Goal: Task Accomplishment & Management: Manage account settings

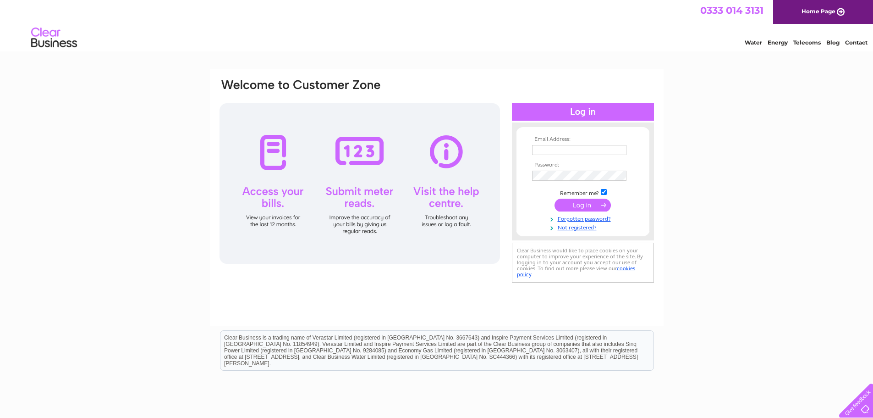
type input "accounts@thedesignerrooms.com"
click at [584, 203] on input "submit" at bounding box center [583, 204] width 56 height 13
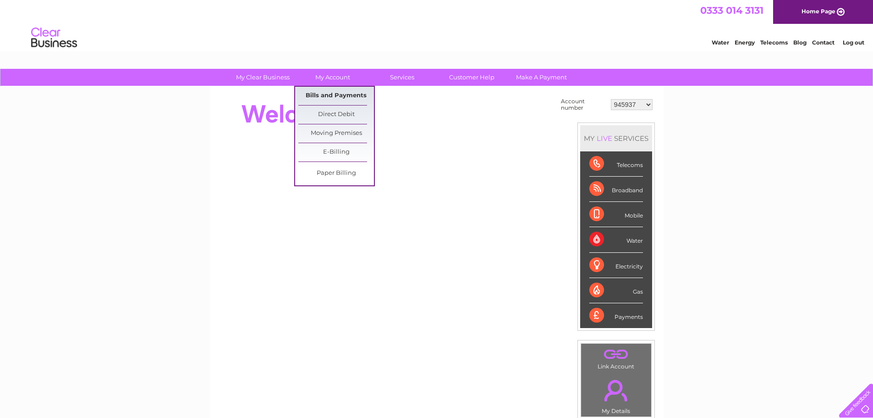
click at [322, 95] on link "Bills and Payments" at bounding box center [336, 96] width 76 height 18
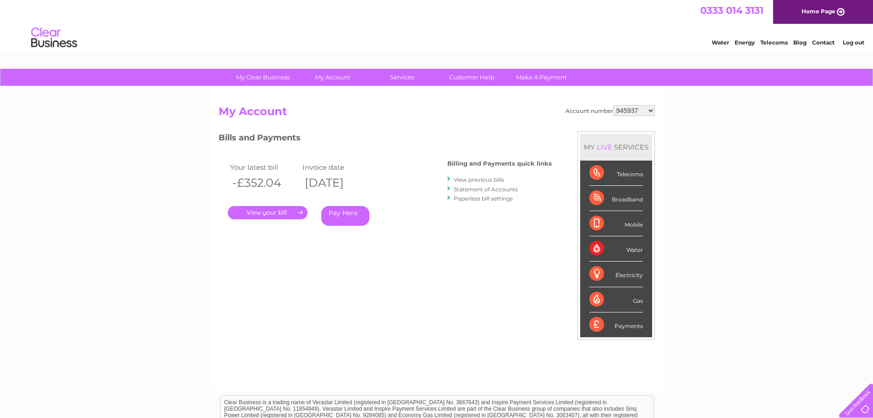
click at [651, 111] on select "945937 945951 946865 976391 979842 1105182 1143143 1143146 1143148 1143149 1143…" at bounding box center [634, 110] width 42 height 11
select select "1143146"
click at [613, 105] on select "945937 945951 946865 976391 979842 1105182 1143143 1143146 1143148 1143149 1143…" at bounding box center [634, 110] width 42 height 11
click at [272, 211] on link "." at bounding box center [268, 212] width 80 height 13
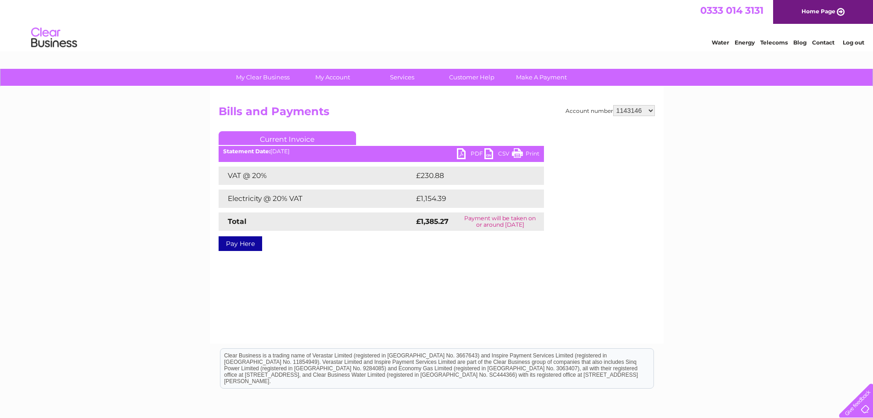
click at [461, 150] on link "PDF" at bounding box center [471, 154] width 28 height 13
click at [652, 111] on select "945937 945951 946865 976391 979842 1105182 1143143 1143146 1143148 1143149 1143…" at bounding box center [634, 110] width 42 height 11
select select "1143148"
click at [613, 105] on select "945937 945951 946865 976391 979842 1105182 1143143 1143146 1143148 1143149 1143…" at bounding box center [634, 110] width 42 height 11
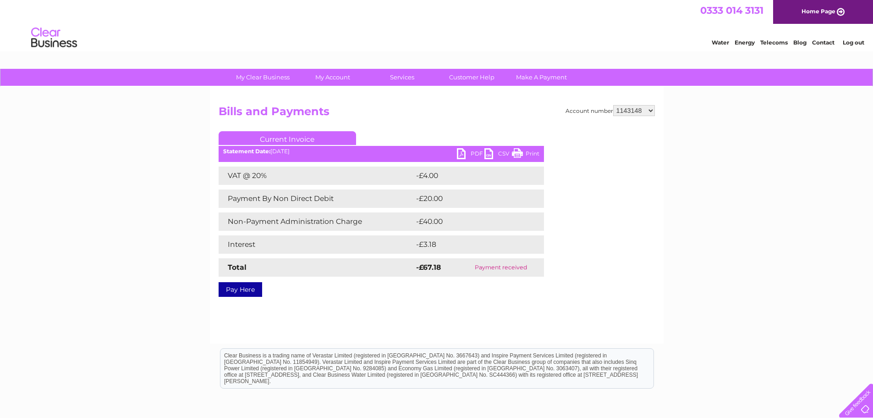
click at [649, 111] on select "945937 945951 946865 976391 979842 1105182 1143143 1143146 1143148 1143149 1143…" at bounding box center [634, 110] width 42 height 11
select select "1143149"
click at [613, 105] on select "945937 945951 946865 976391 979842 1105182 1143143 1143146 1143148 1143149 1143…" at bounding box center [634, 110] width 42 height 11
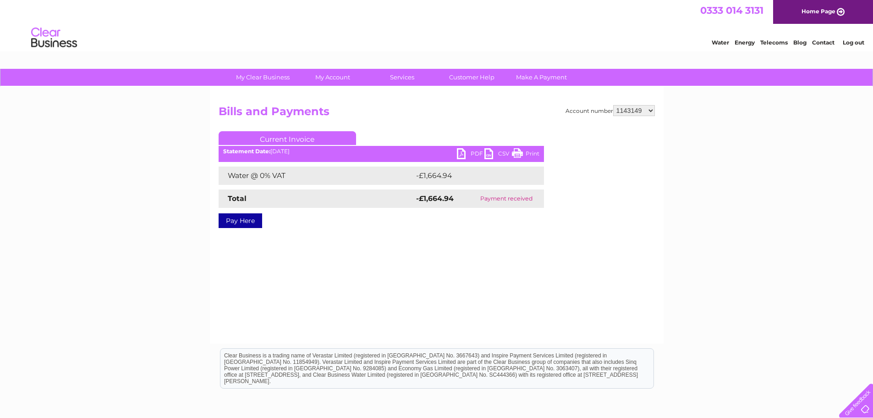
click at [652, 106] on select "945937 945951 946865 976391 979842 1105182 1143143 1143146 1143148 1143149 1143…" at bounding box center [634, 110] width 42 height 11
select select "1143150"
click at [613, 105] on select "945937 945951 946865 976391 979842 1105182 1143143 1143146 1143148 1143149 1143…" at bounding box center [634, 110] width 42 height 11
click at [464, 149] on link "PDF" at bounding box center [471, 154] width 28 height 13
click at [651, 112] on select "945937 945951 946865 976391 979842 1105182 1143143 1143146 1143148 1143149 1143…" at bounding box center [634, 110] width 42 height 11
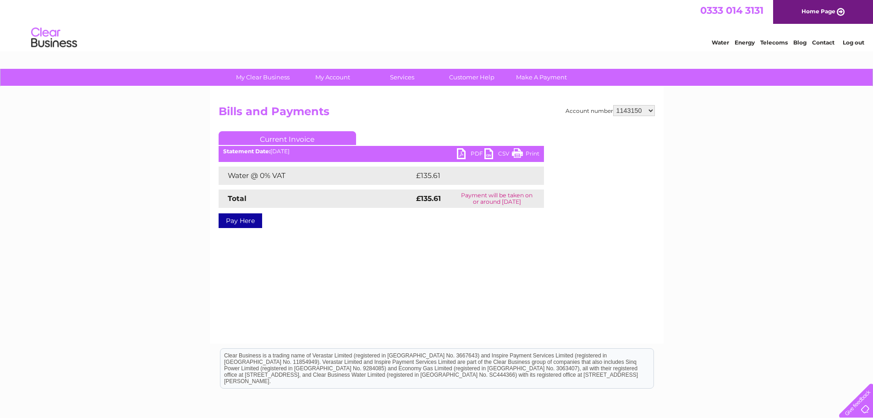
select select "1151527"
click at [613, 105] on select "945937 945951 946865 976391 979842 1105182 1143143 1143146 1143148 1143149 1143…" at bounding box center [634, 110] width 42 height 11
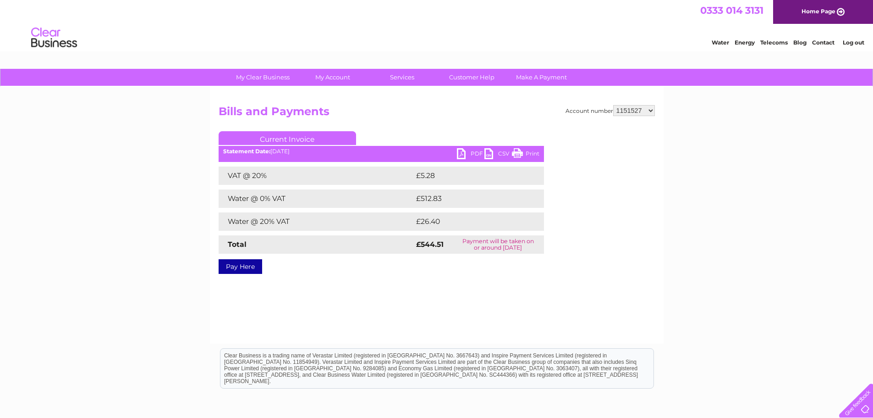
click at [462, 153] on link "PDF" at bounding box center [471, 154] width 28 height 13
click at [653, 109] on select "945937 945951 946865 976391 979842 1105182 1143143 1143146 1143148 1143149 1143…" at bounding box center [634, 110] width 42 height 11
select select "1143150"
click at [613, 105] on select "945937 945951 946865 976391 979842 1105182 1143143 1143146 1143148 1143149 1143…" at bounding box center [634, 110] width 42 height 11
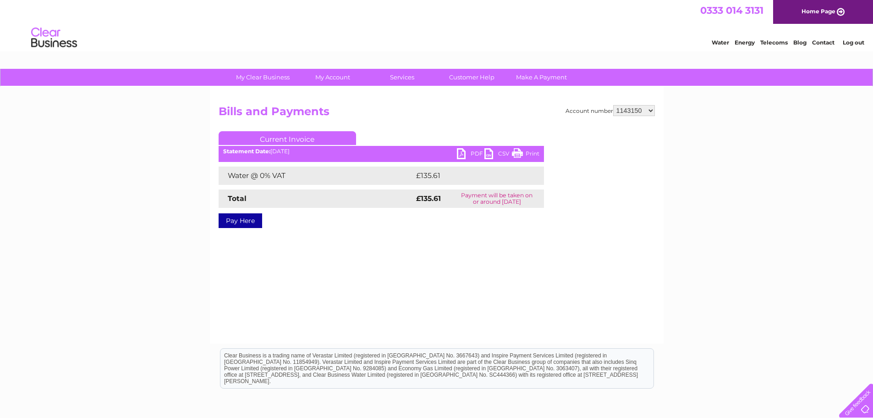
click at [652, 114] on select "945937 945951 946865 976391 979842 1105182 1143143 1143146 1143148 1143149 1143…" at bounding box center [634, 110] width 42 height 11
select select "1153058"
click at [613, 105] on select "945937 945951 946865 976391 979842 1105182 1143143 1143146 1143148 1143149 1143…" at bounding box center [634, 110] width 42 height 11
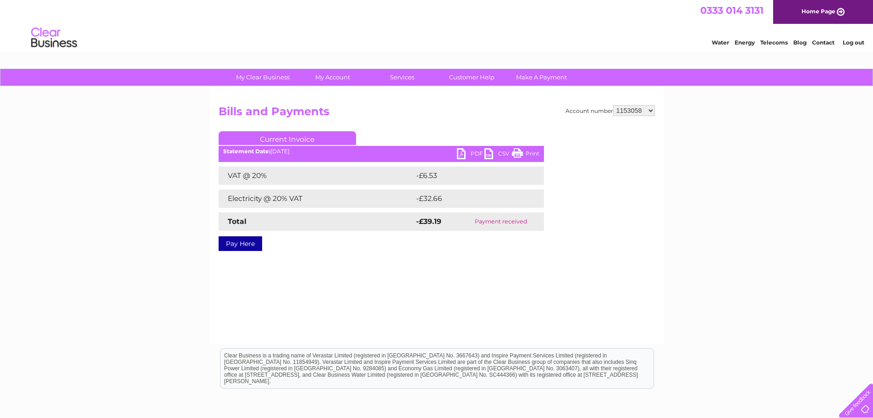
click at [649, 110] on select "945937 945951 946865 976391 979842 1105182 1143143 1143146 1143148 1143149 1143…" at bounding box center [634, 110] width 42 height 11
select select "30265022"
click at [613, 105] on select "945937 945951 946865 976391 979842 1105182 1143143 1143146 1143148 1143149 1143…" at bounding box center [634, 110] width 42 height 11
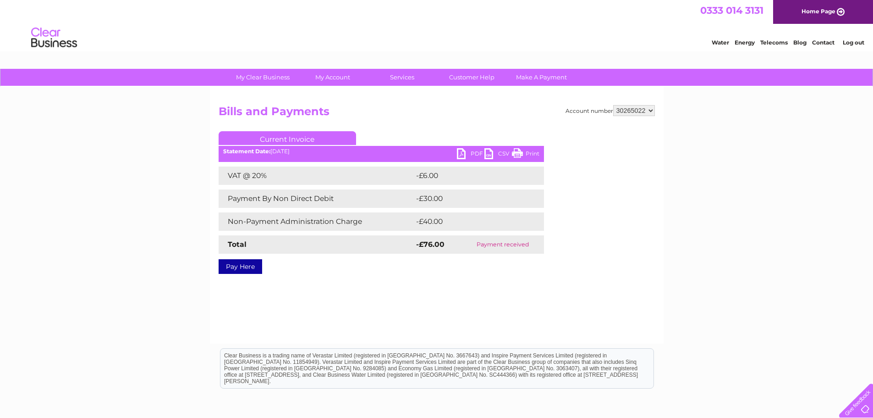
click at [852, 44] on link "Log out" at bounding box center [854, 42] width 22 height 7
